Goal: Complete application form

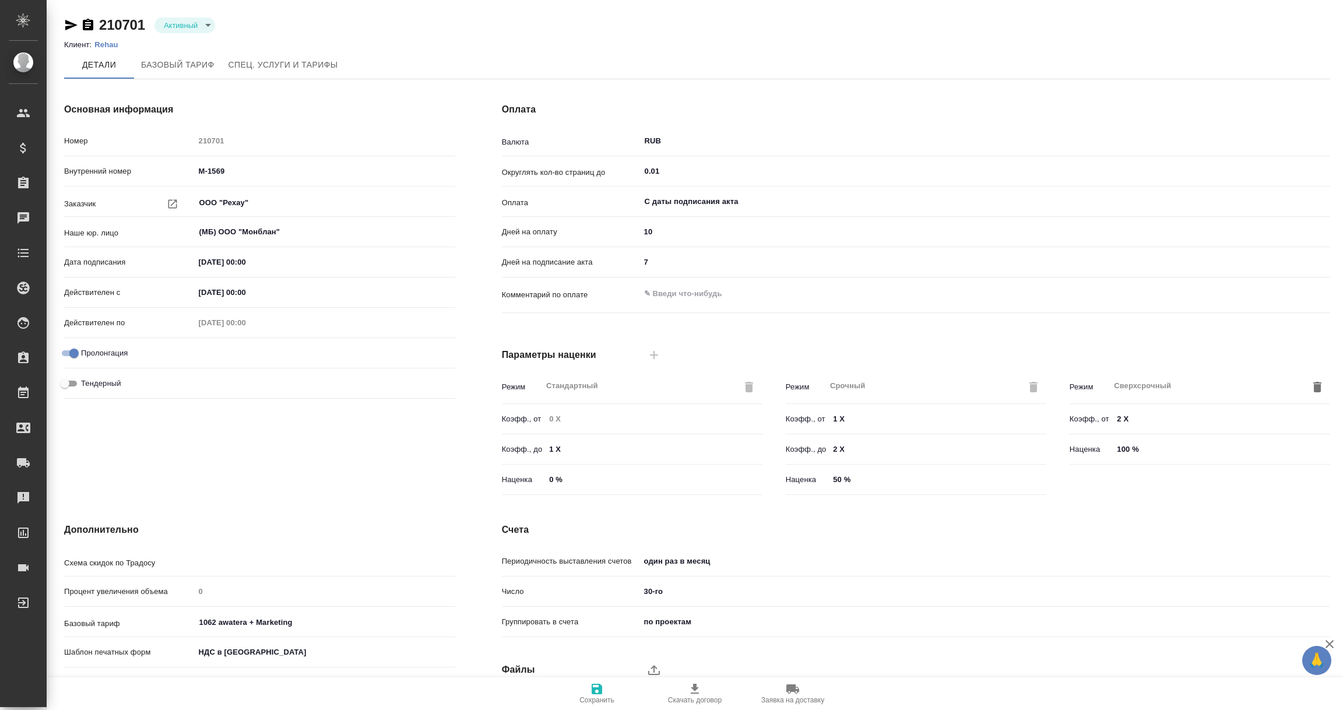
type input "Стандартный шаблон - [PHONE_NUMBER] - ВЫБЕРИ МЕНЯ!"
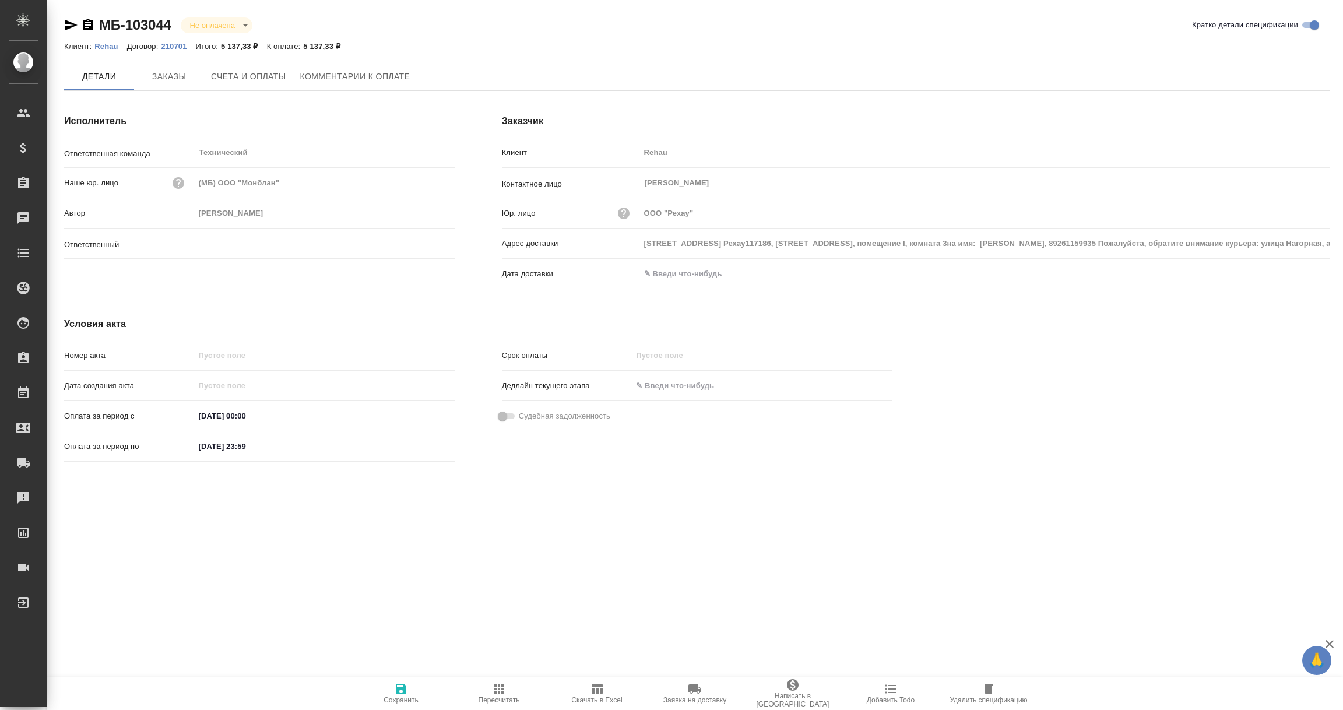
type input "Никифорова Валерия"
click at [685, 274] on input "text" at bounding box center [691, 273] width 102 height 17
click at [1294, 274] on icon "button" at bounding box center [1297, 274] width 14 height 14
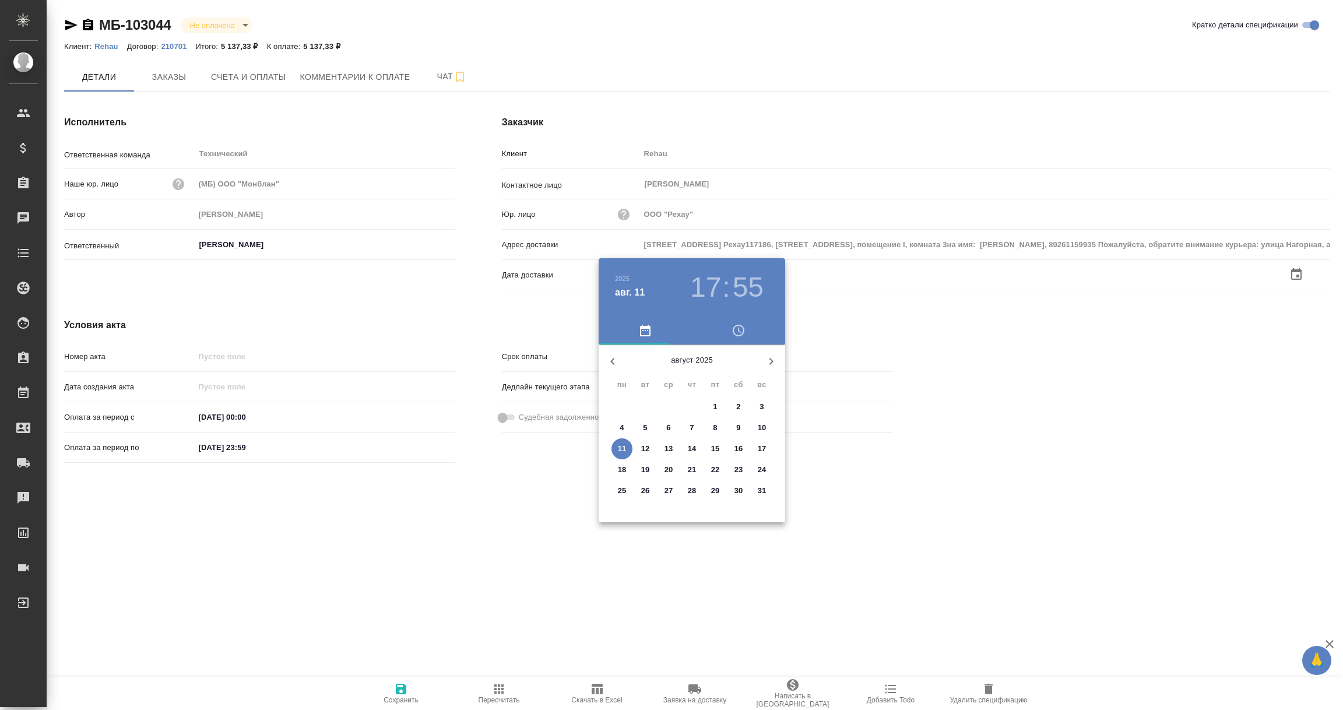
click at [617, 445] on span "11" at bounding box center [622, 449] width 21 height 12
type input "г. Москва, ул.Нагорная, 3АООО Рехау117186, г. Москва, ул. Нагорная, д. 3А, этаж…"
type input "11.08.2025 17:55"
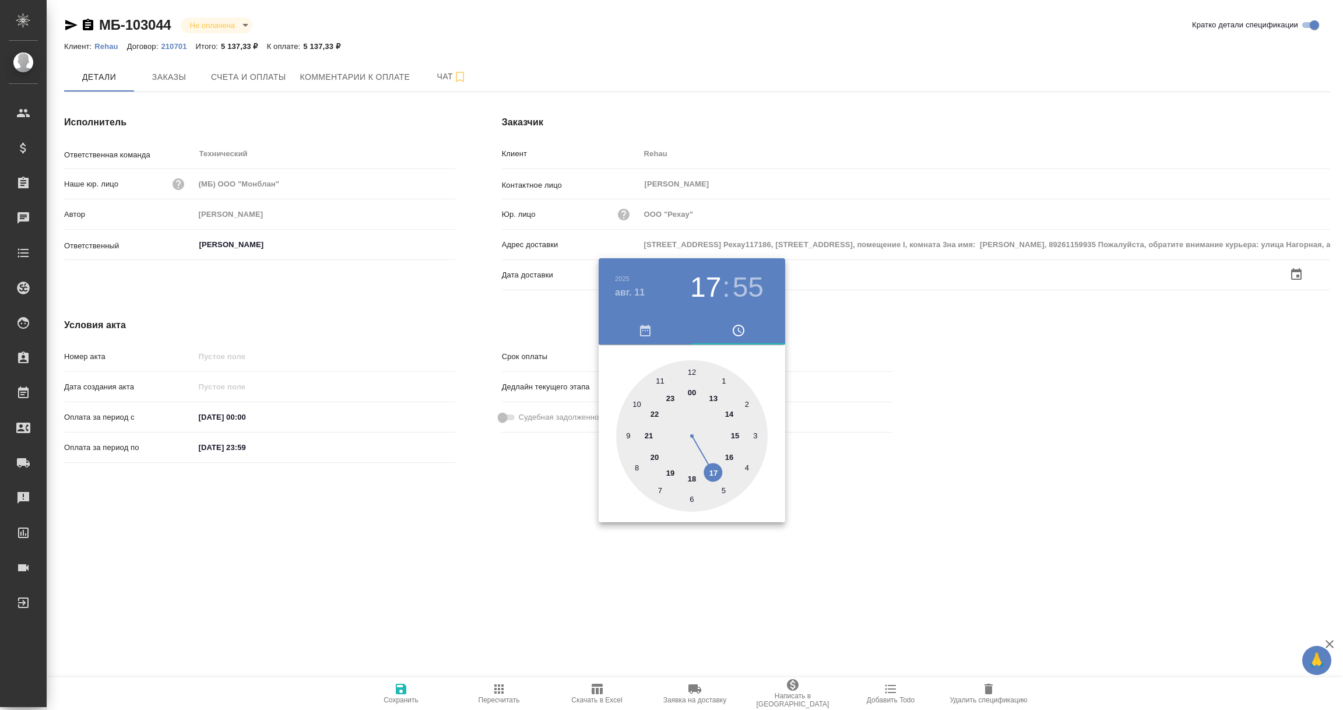
click at [489, 532] on div at bounding box center [671, 355] width 1343 height 710
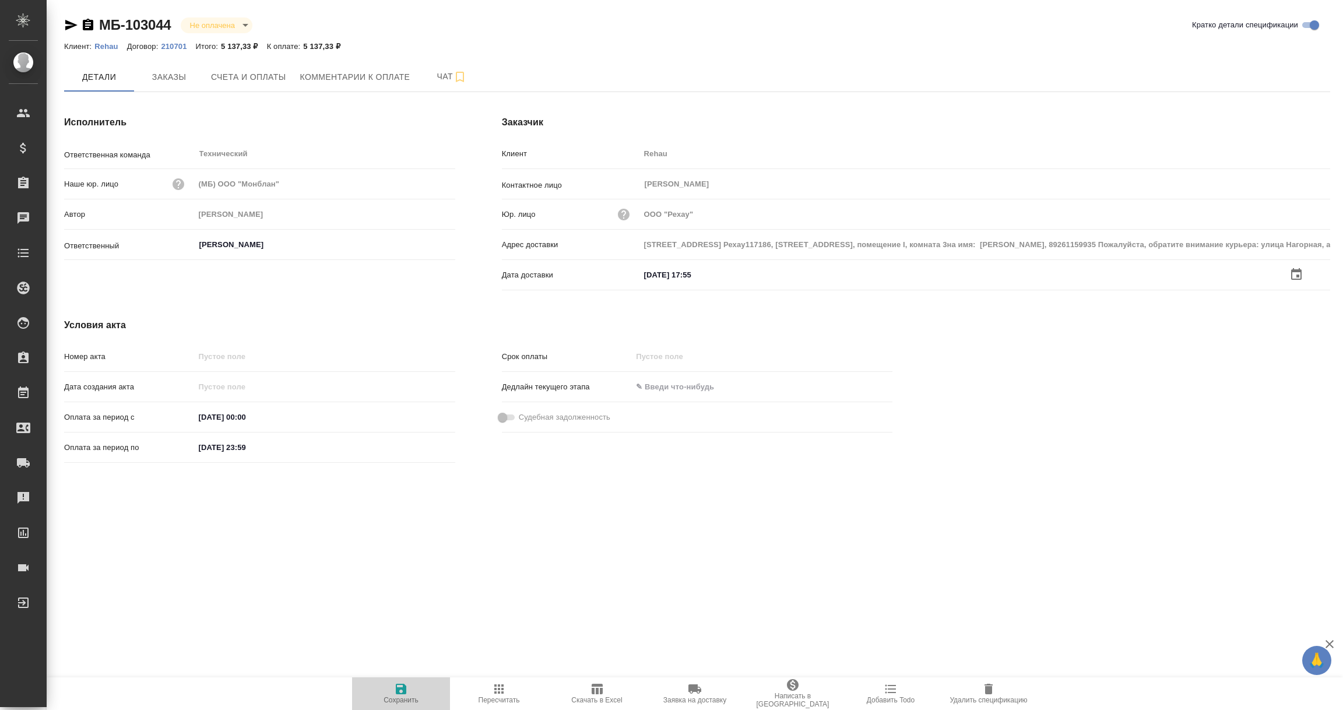
click at [393, 698] on span "Сохранить" at bounding box center [401, 700] width 35 height 8
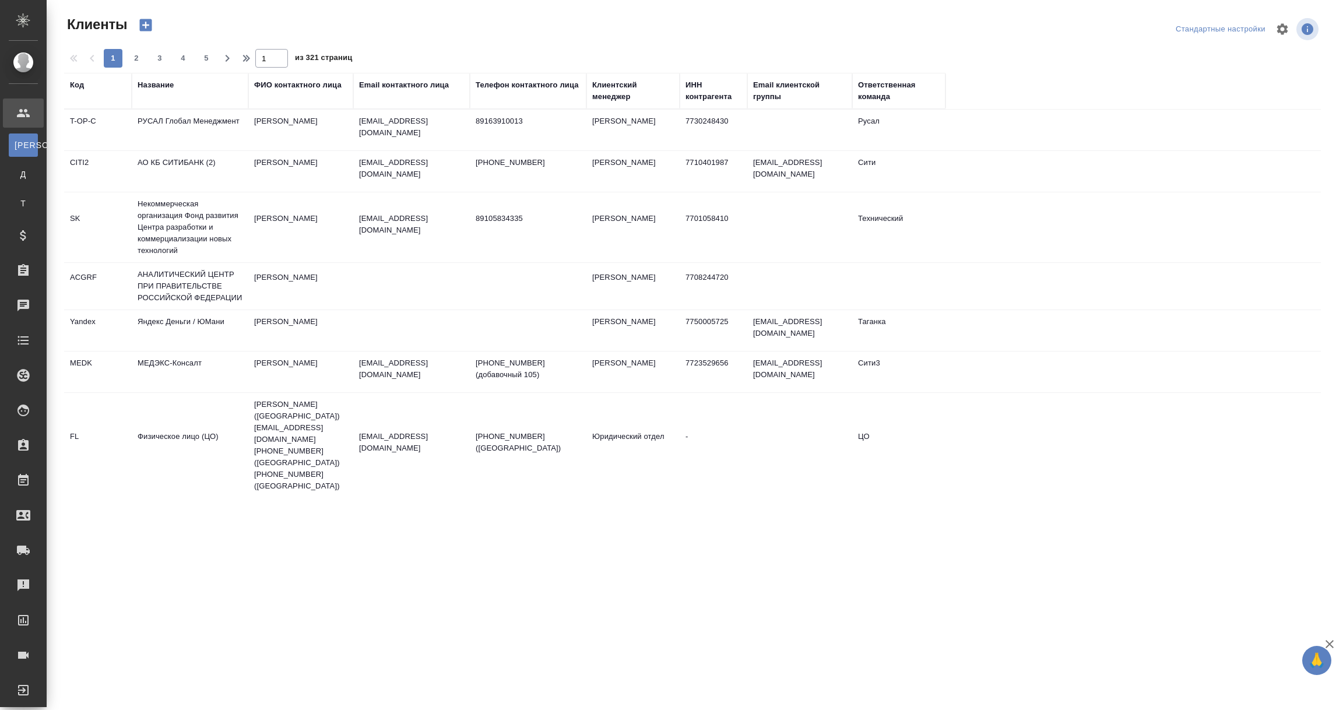
select select "RU"
